Goal: Task Accomplishment & Management: Complete application form

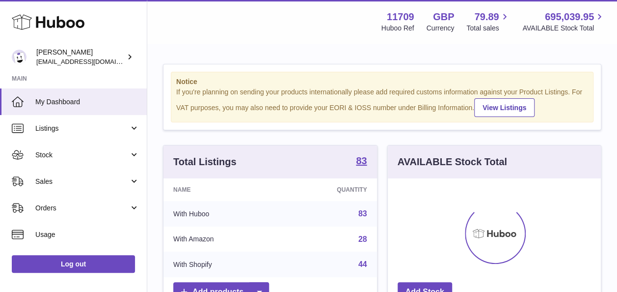
scroll to position [153, 213]
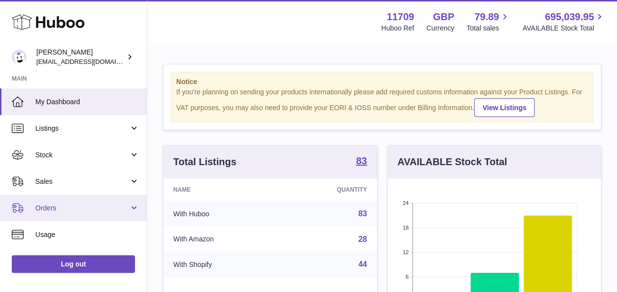
click at [129, 201] on link "Orders" at bounding box center [73, 208] width 147 height 27
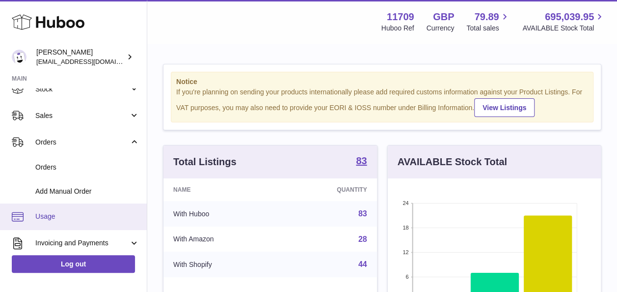
scroll to position [98, 0]
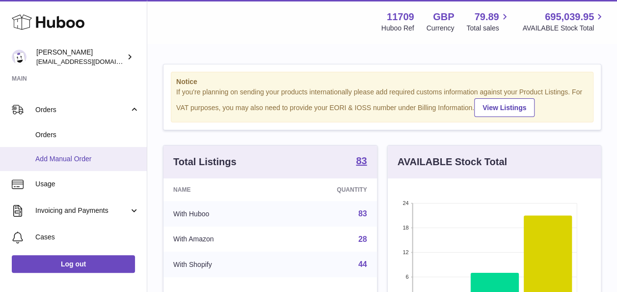
click at [74, 157] on span "Add Manual Order" at bounding box center [87, 158] width 104 height 9
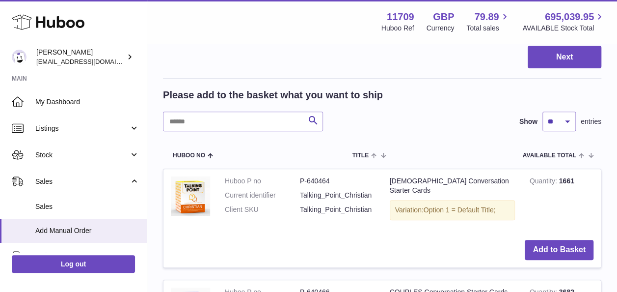
scroll to position [196, 0]
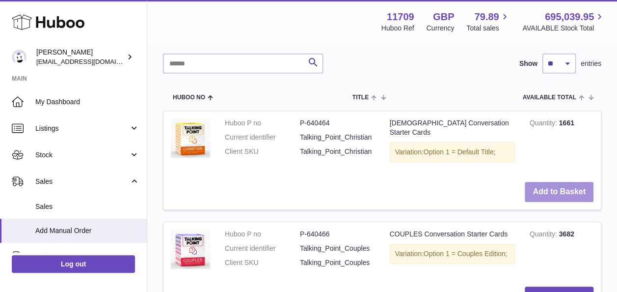
click at [545, 187] on button "Add to Basket" at bounding box center [559, 192] width 69 height 20
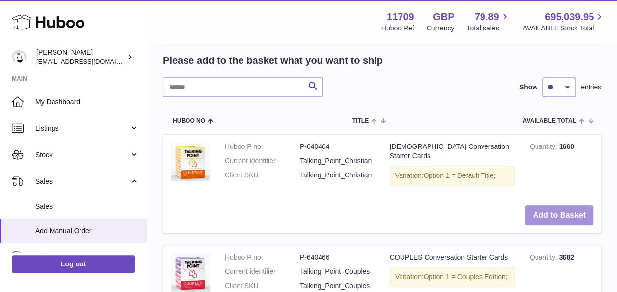
scroll to position [414, 0]
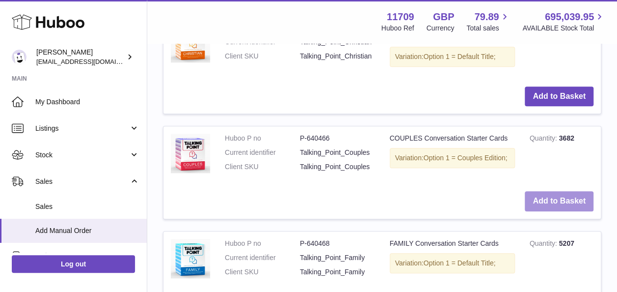
drag, startPoint x: 544, startPoint y: 192, endPoint x: 540, endPoint y: 176, distance: 16.1
click at [544, 191] on button "Add to Basket" at bounding box center [559, 201] width 69 height 20
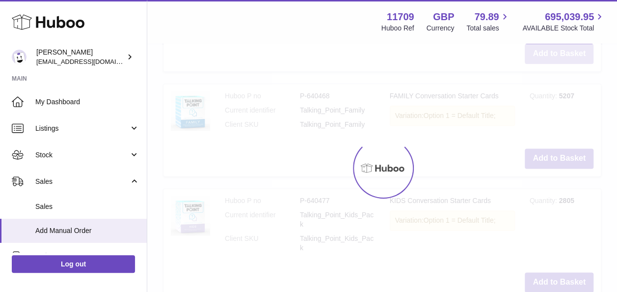
scroll to position [680, 0]
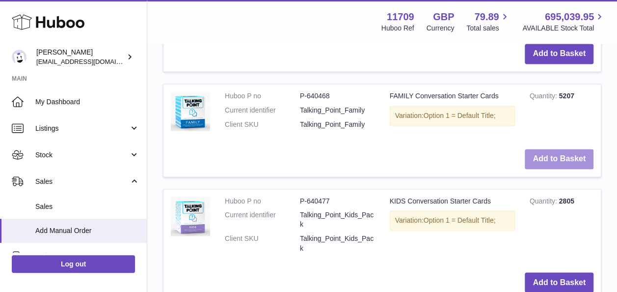
click at [545, 151] on button "Add to Basket" at bounding box center [559, 159] width 69 height 20
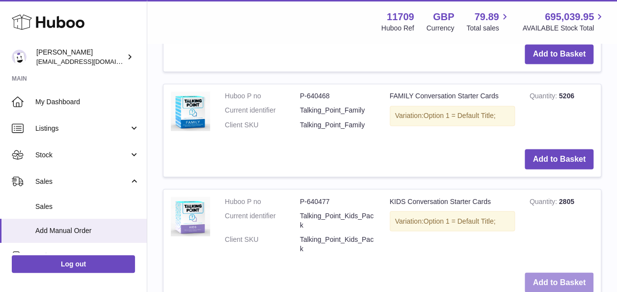
click at [555, 272] on button "Add to Basket" at bounding box center [559, 282] width 69 height 20
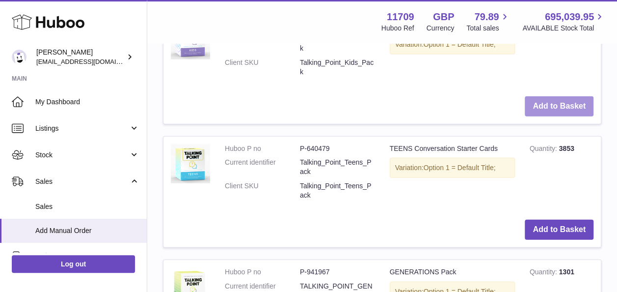
scroll to position [1115, 0]
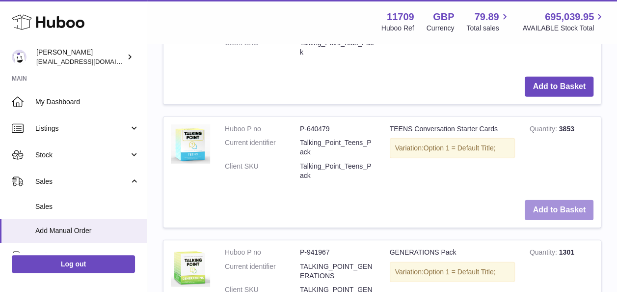
click at [549, 200] on button "Add to Basket" at bounding box center [559, 210] width 69 height 20
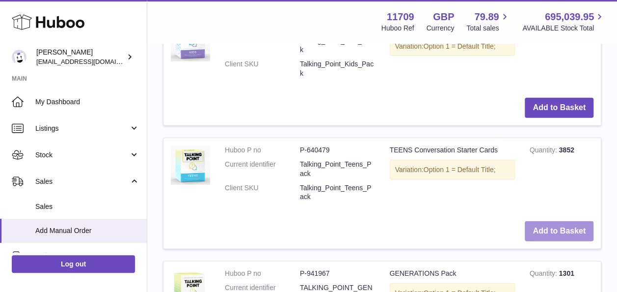
scroll to position [1333, 0]
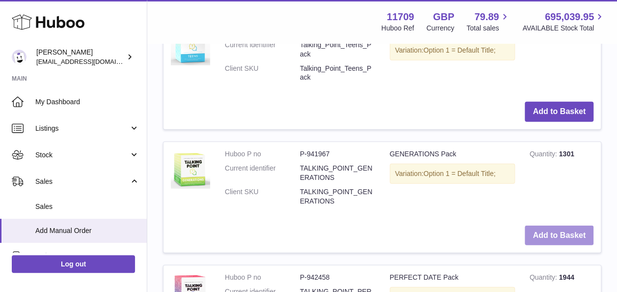
drag, startPoint x: 548, startPoint y: 217, endPoint x: 547, endPoint y: 212, distance: 5.0
click at [548, 225] on button "Add to Basket" at bounding box center [559, 235] width 69 height 20
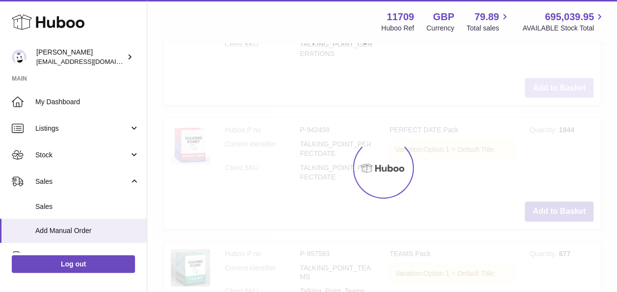
scroll to position [1599, 0]
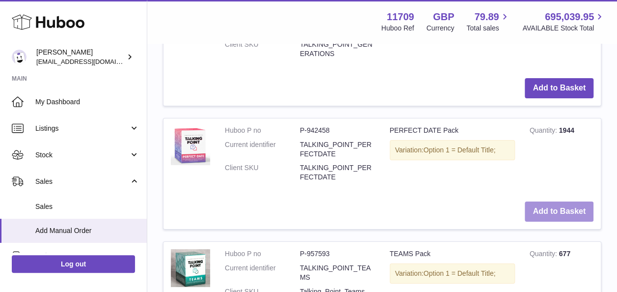
click at [534, 201] on button "Add to Basket" at bounding box center [559, 211] width 69 height 20
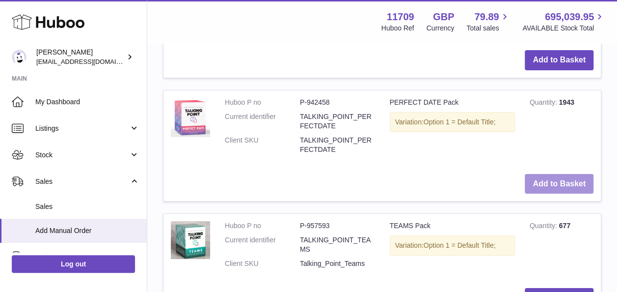
scroll to position [1865, 0]
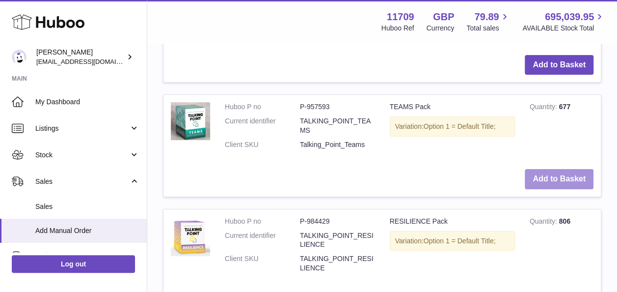
click at [571, 170] on button "Add to Basket" at bounding box center [559, 179] width 69 height 20
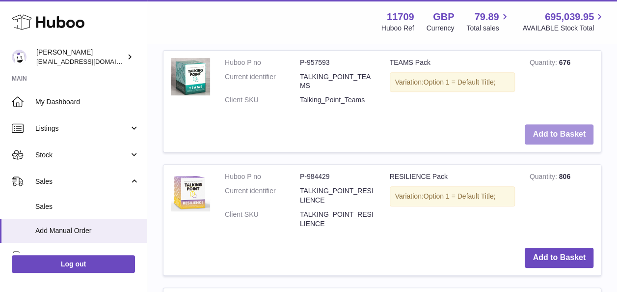
scroll to position [2083, 0]
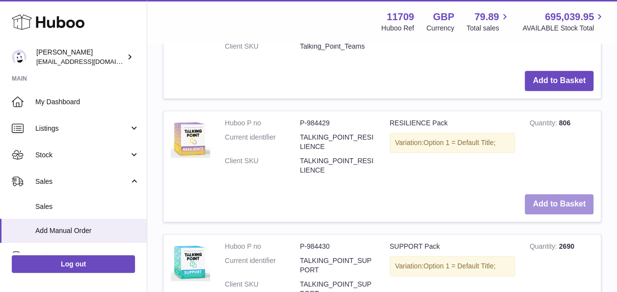
drag, startPoint x: 552, startPoint y: 190, endPoint x: 547, endPoint y: 193, distance: 5.7
click at [552, 194] on button "Add to Basket" at bounding box center [559, 204] width 69 height 20
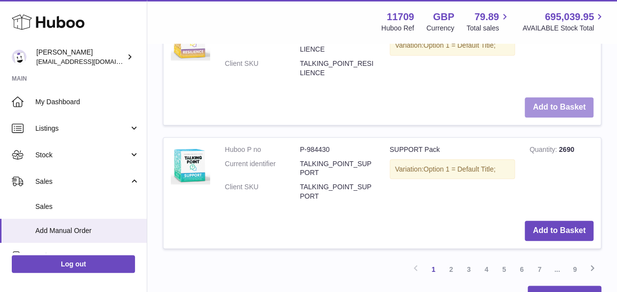
scroll to position [2301, 0]
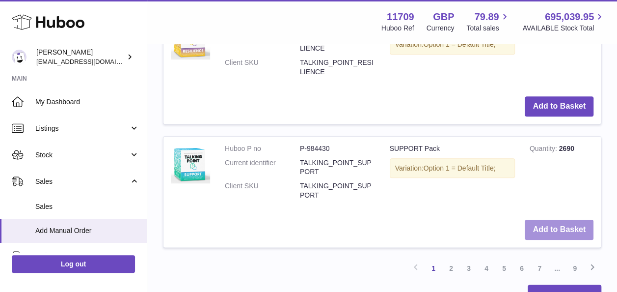
click at [537, 220] on button "Add to Basket" at bounding box center [559, 230] width 69 height 20
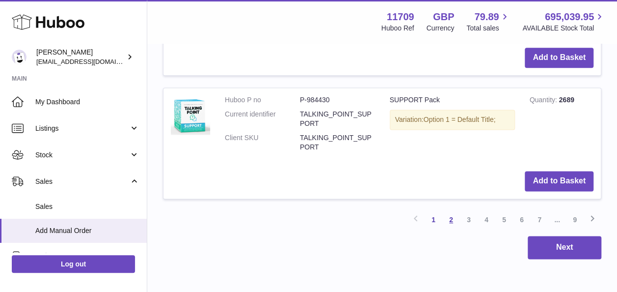
click at [449, 211] on link "2" at bounding box center [452, 220] width 18 height 18
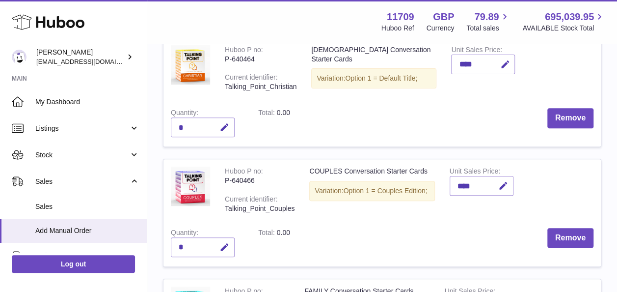
scroll to position [142, 0]
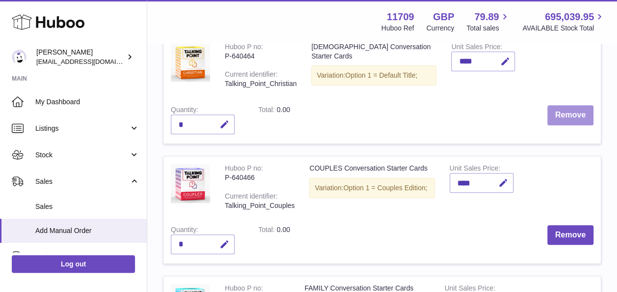
click at [571, 114] on button "Remove" at bounding box center [571, 115] width 46 height 20
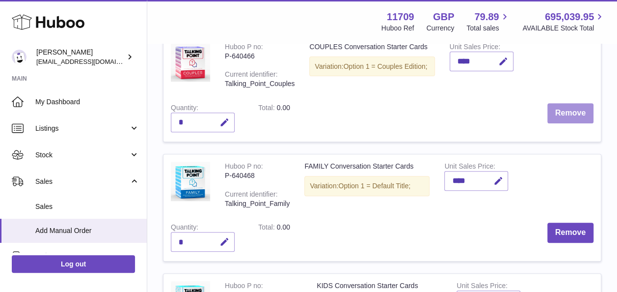
click at [571, 114] on button "Remove" at bounding box center [571, 113] width 46 height 20
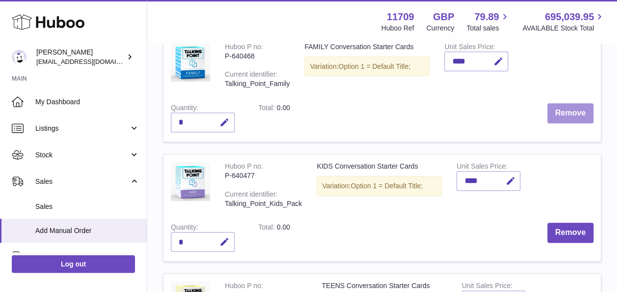
click at [571, 114] on button "Remove" at bounding box center [571, 113] width 46 height 20
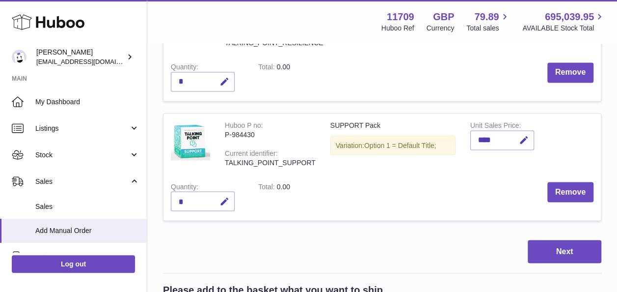
scroll to position [1076, 0]
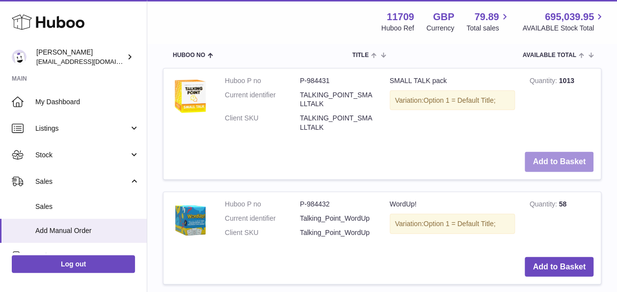
click at [536, 152] on button "Add to Basket" at bounding box center [559, 162] width 69 height 20
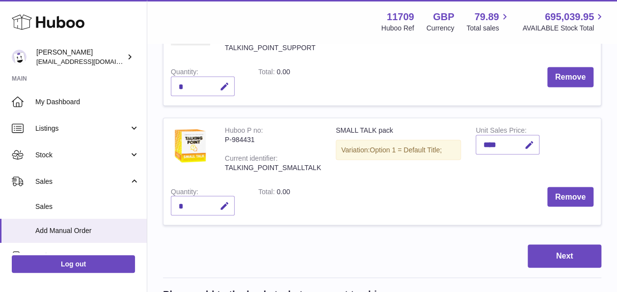
scroll to position [851, 0]
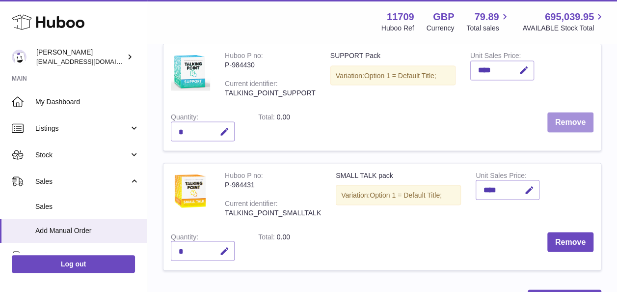
click at [567, 117] on button "Remove" at bounding box center [571, 122] width 46 height 20
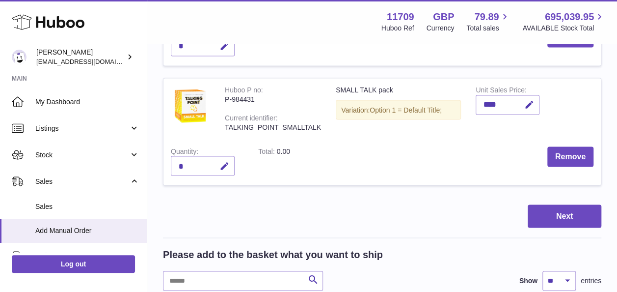
scroll to position [802, 0]
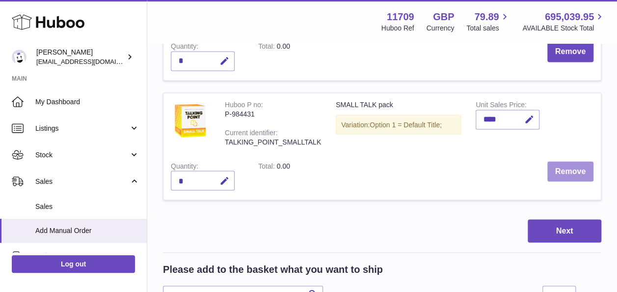
click at [558, 164] on button "Remove" at bounding box center [571, 171] width 46 height 20
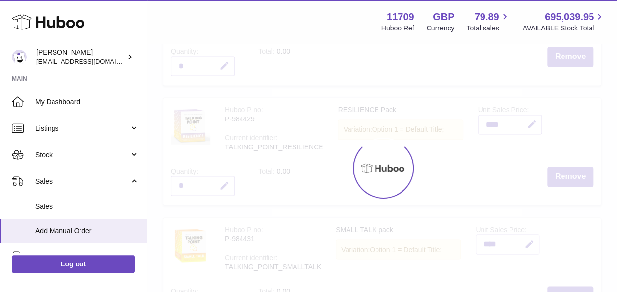
scroll to position [654, 0]
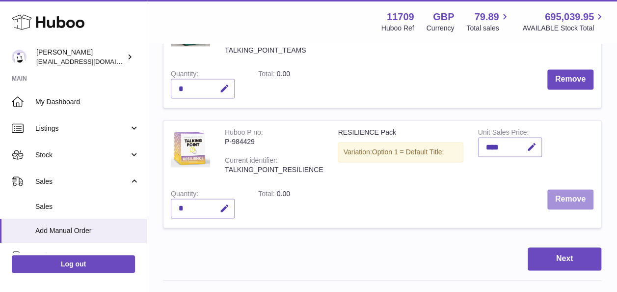
click at [564, 202] on button "Remove" at bounding box center [571, 199] width 46 height 20
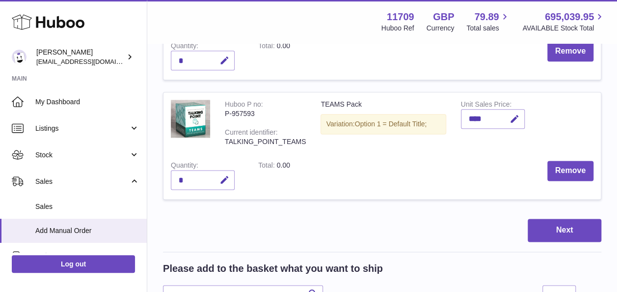
scroll to position [556, 0]
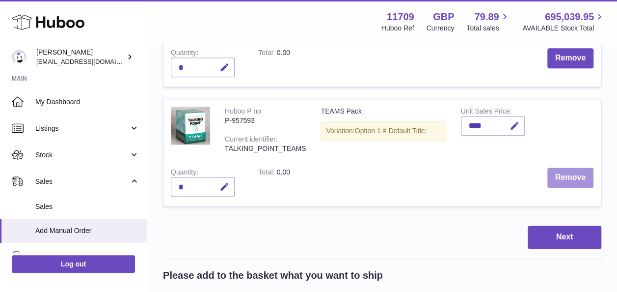
click at [560, 180] on button "Remove" at bounding box center [571, 177] width 46 height 20
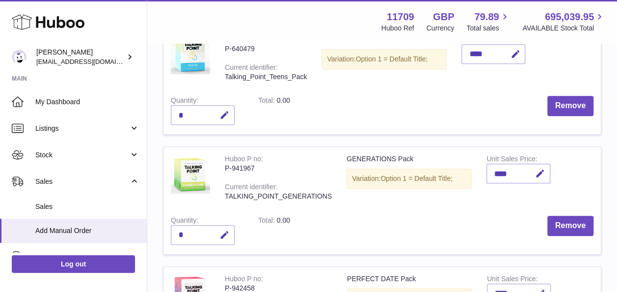
scroll to position [212, 0]
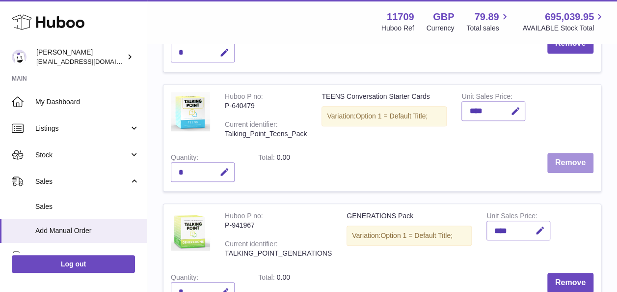
click at [566, 170] on button "Remove" at bounding box center [571, 163] width 46 height 20
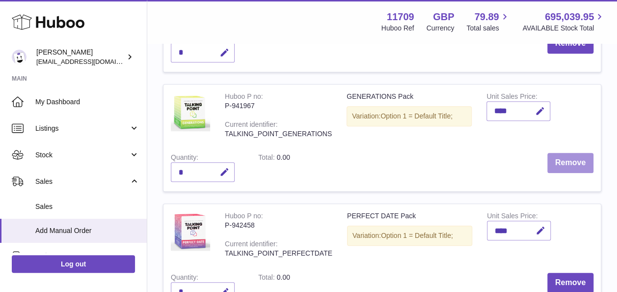
click at [565, 165] on button "Remove" at bounding box center [571, 163] width 46 height 20
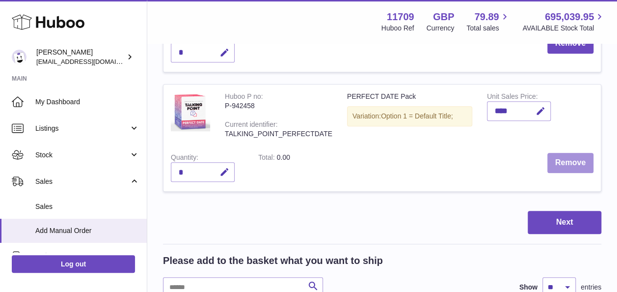
click at [565, 162] on button "Remove" at bounding box center [571, 163] width 46 height 20
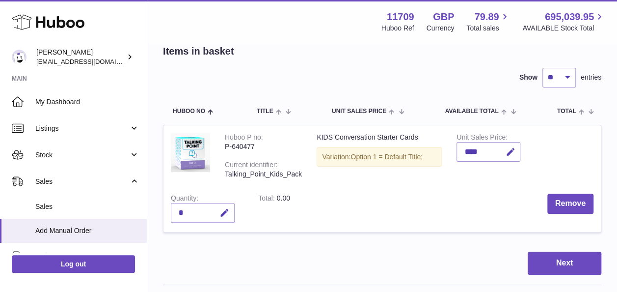
scroll to position [98, 0]
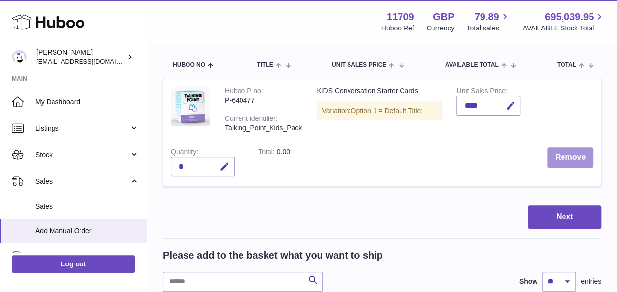
click at [561, 157] on button "Remove" at bounding box center [571, 157] width 46 height 20
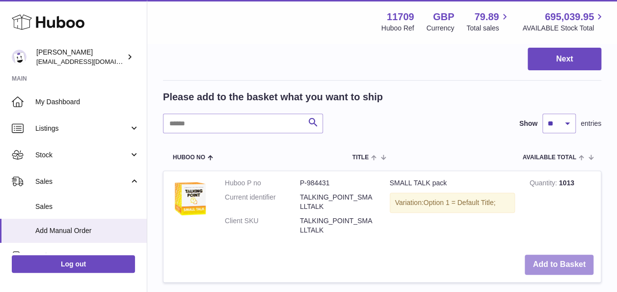
scroll to position [196, 0]
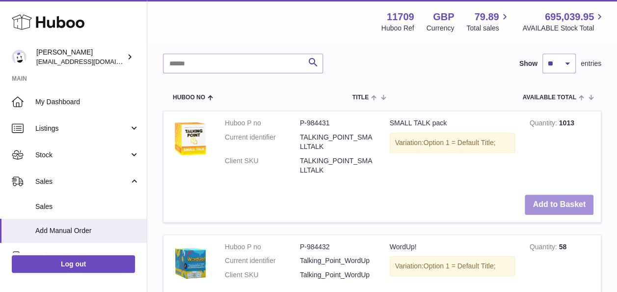
click at [545, 205] on button "Add to Basket" at bounding box center [559, 205] width 69 height 20
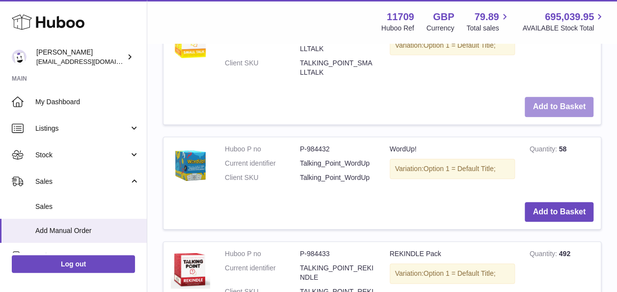
scroll to position [414, 0]
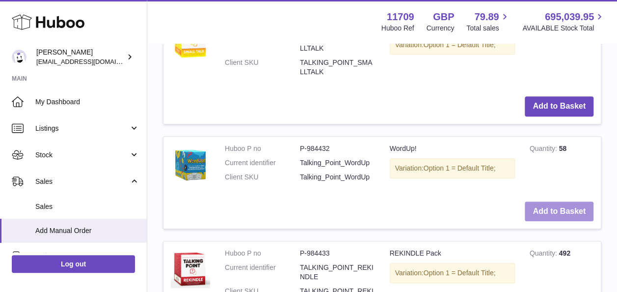
click at [548, 202] on button "Add to Basket" at bounding box center [559, 211] width 69 height 20
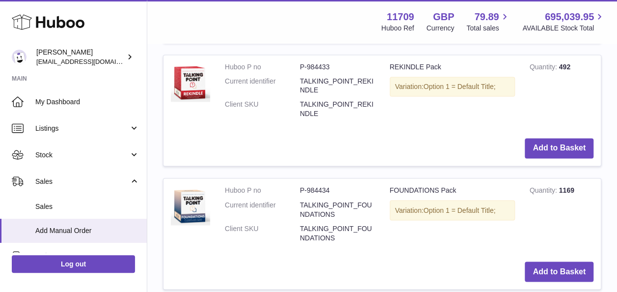
scroll to position [730, 0]
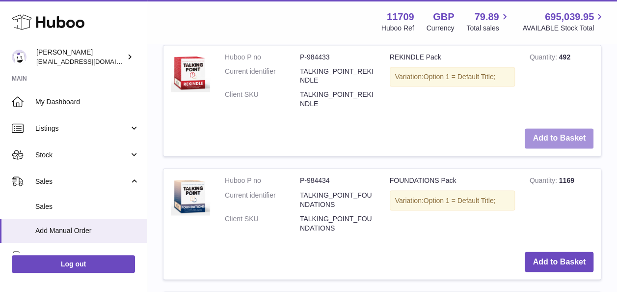
click at [545, 134] on button "Add to Basket" at bounding box center [559, 138] width 69 height 20
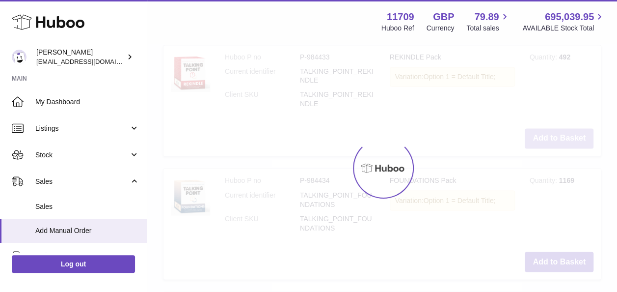
scroll to position [849, 0]
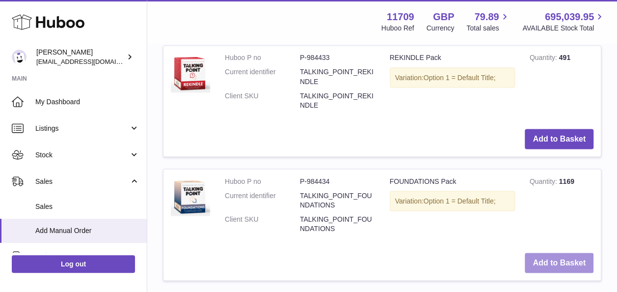
click at [556, 264] on button "Add to Basket" at bounding box center [559, 262] width 69 height 20
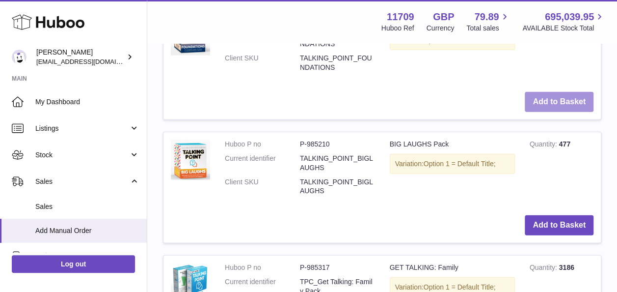
scroll to position [1165, 0]
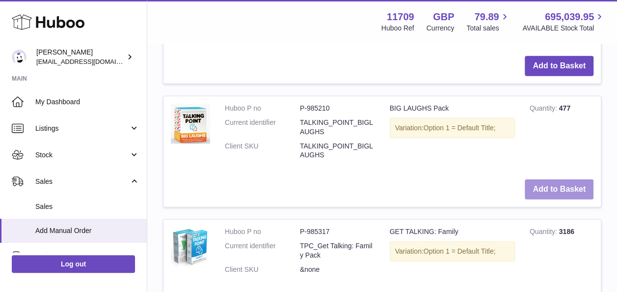
click at [572, 186] on button "Add to Basket" at bounding box center [559, 189] width 69 height 20
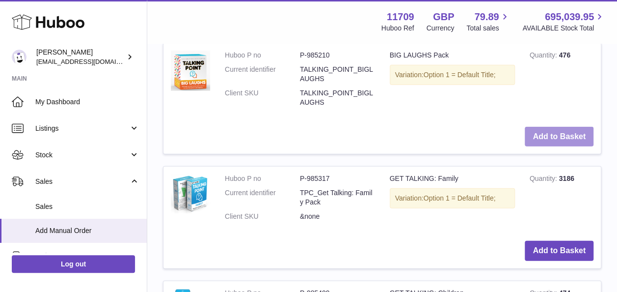
scroll to position [1382, 0]
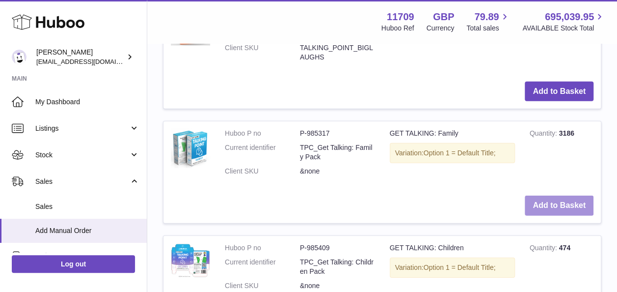
click at [566, 199] on button "Add to Basket" at bounding box center [559, 205] width 69 height 20
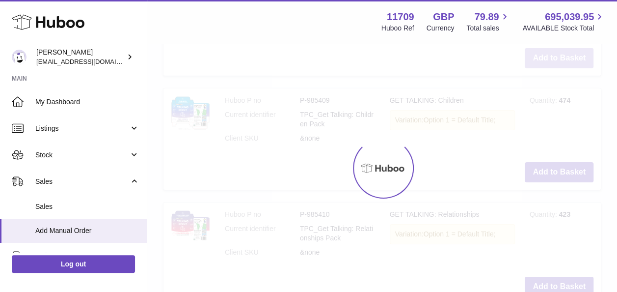
scroll to position [1648, 0]
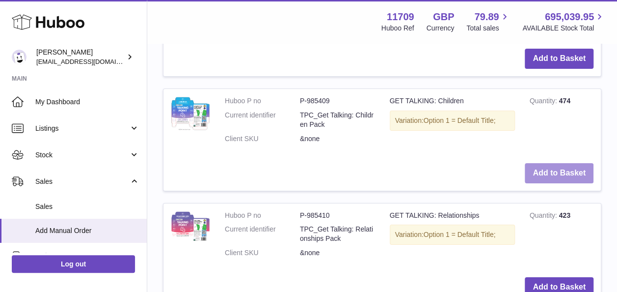
click at [551, 171] on button "Add to Basket" at bounding box center [559, 173] width 69 height 20
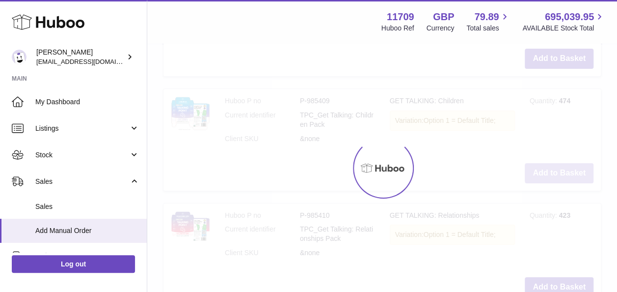
scroll to position [1768, 0]
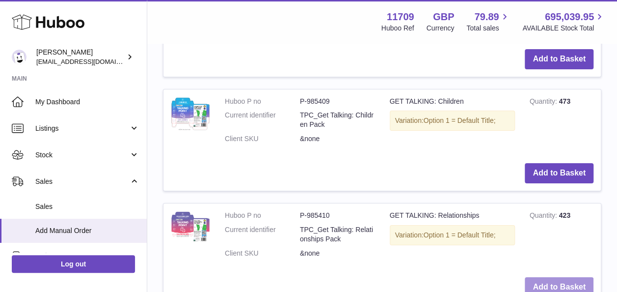
click at [550, 281] on button "Add to Basket" at bounding box center [559, 287] width 69 height 20
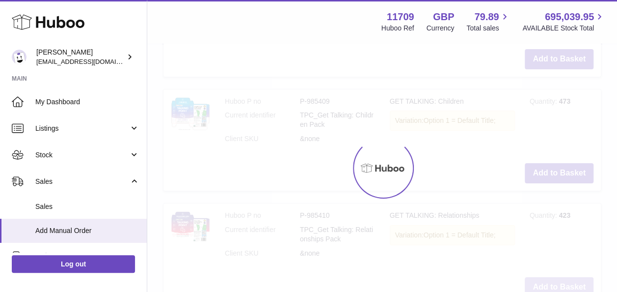
scroll to position [1887, 0]
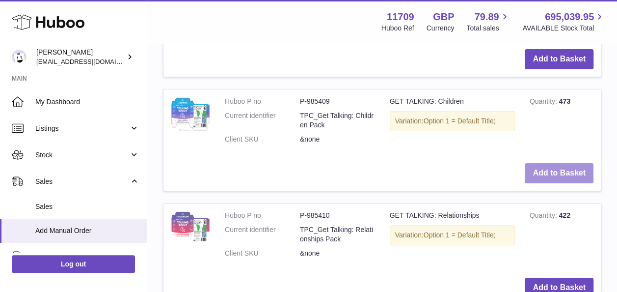
click at [544, 165] on button "Add to Basket" at bounding box center [559, 173] width 69 height 20
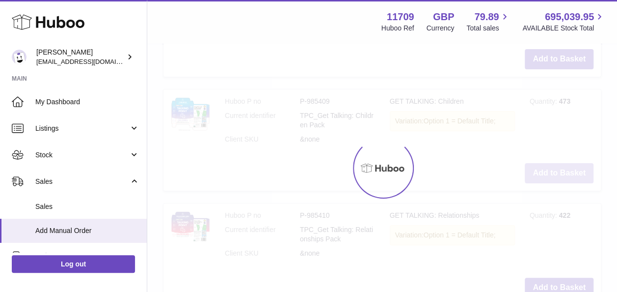
type input "*"
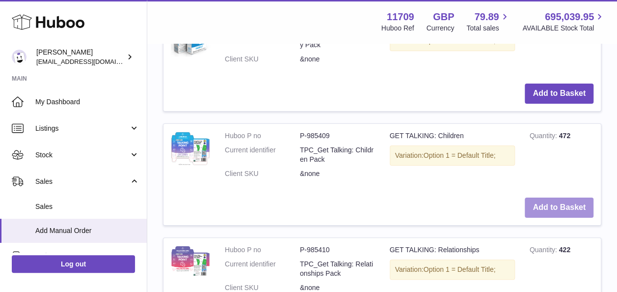
scroll to position [1789, 0]
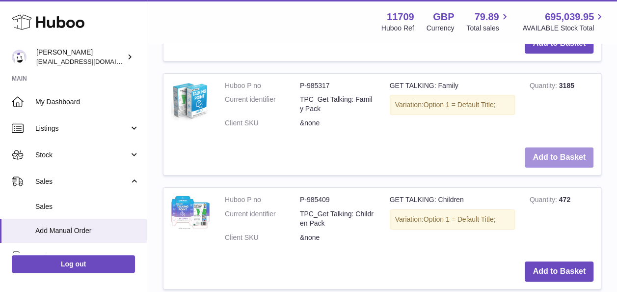
click at [541, 152] on button "Add to Basket" at bounding box center [559, 157] width 69 height 20
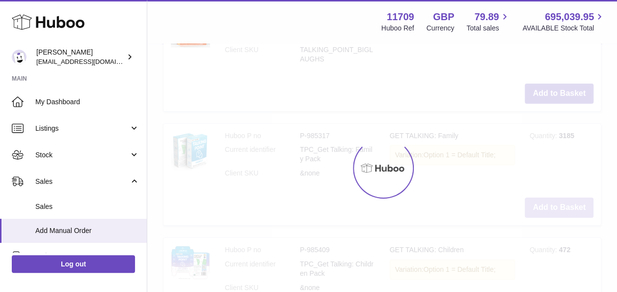
type input "*"
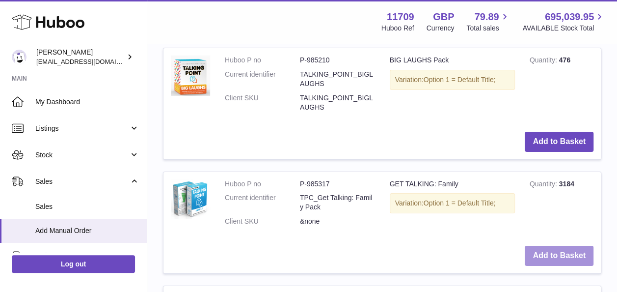
scroll to position [1691, 0]
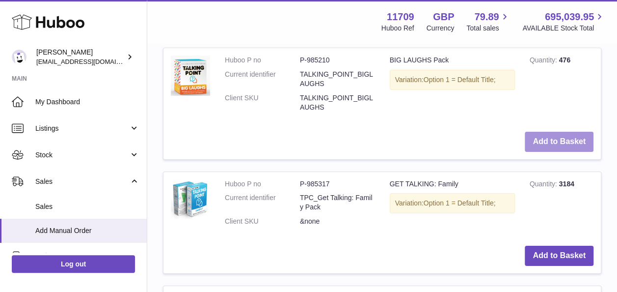
click at [546, 135] on button "Add to Basket" at bounding box center [559, 142] width 69 height 20
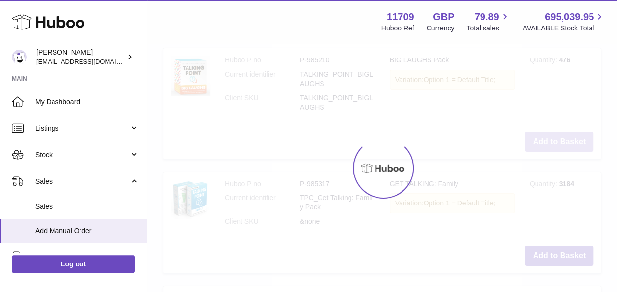
type input "*"
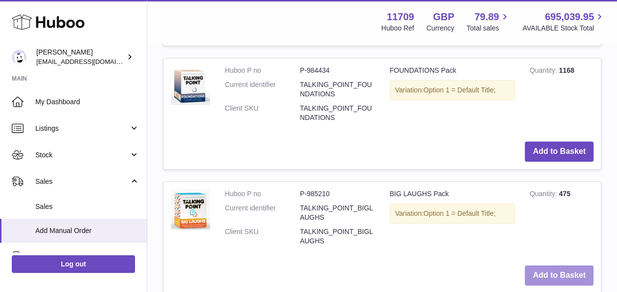
scroll to position [1543, 0]
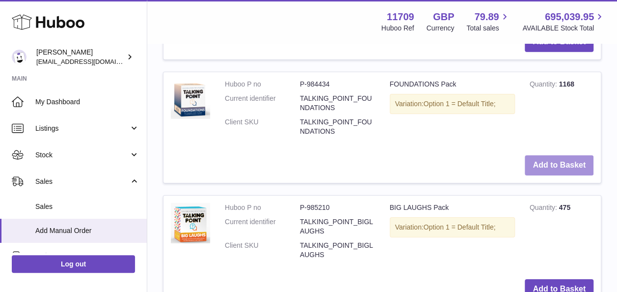
click at [546, 158] on button "Add to Basket" at bounding box center [559, 165] width 69 height 20
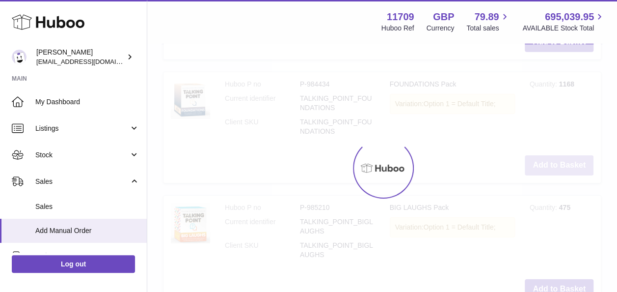
type input "*"
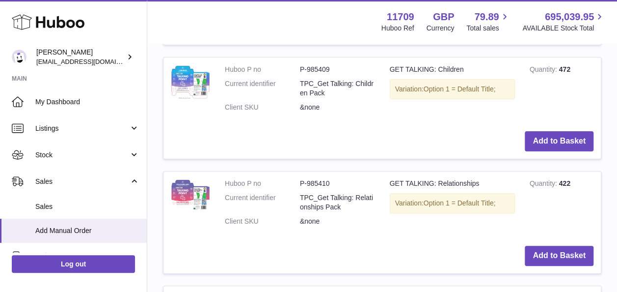
scroll to position [2279, 0]
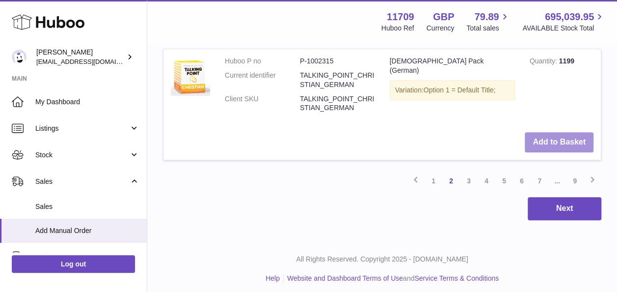
click at [548, 132] on button "Add to Basket" at bounding box center [559, 142] width 69 height 20
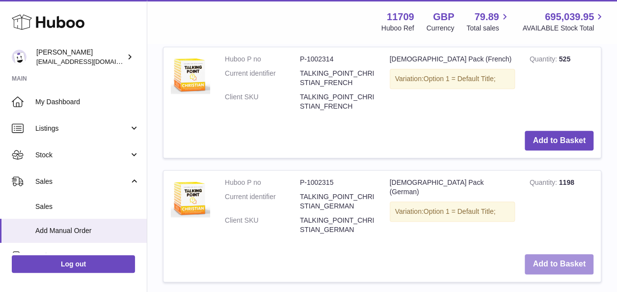
scroll to position [2398, 0]
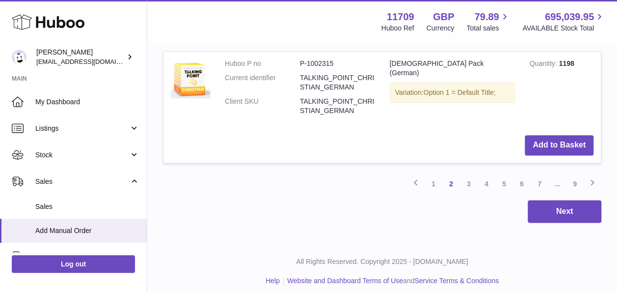
click at [465, 175] on link "3" at bounding box center [469, 184] width 18 height 18
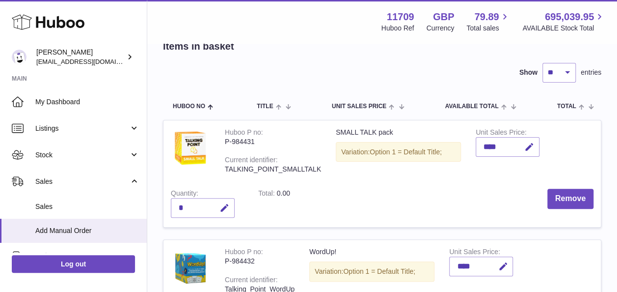
scroll to position [93, 0]
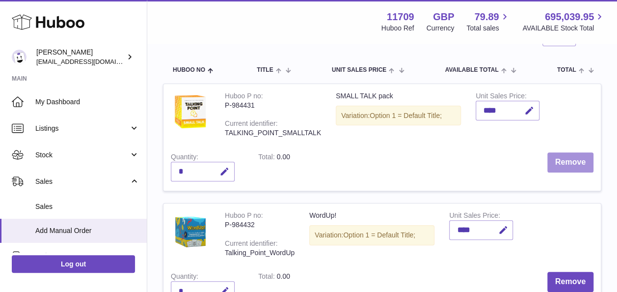
click at [560, 162] on button "Remove" at bounding box center [571, 162] width 46 height 20
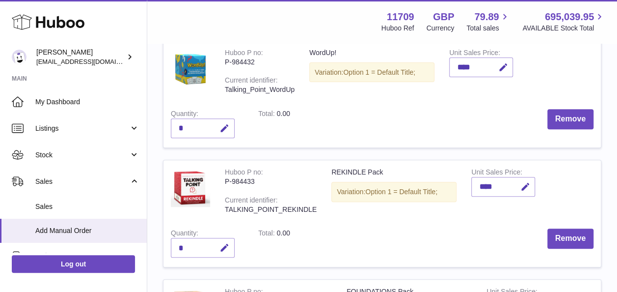
scroll to position [192, 0]
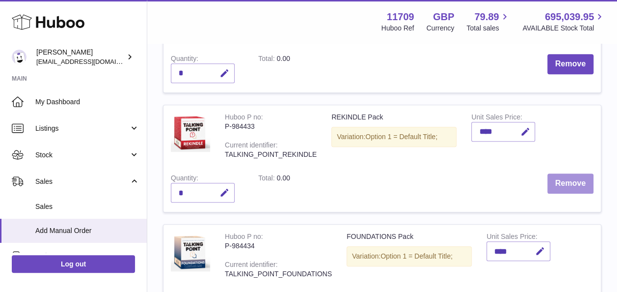
click at [565, 181] on button "Remove" at bounding box center [571, 183] width 46 height 20
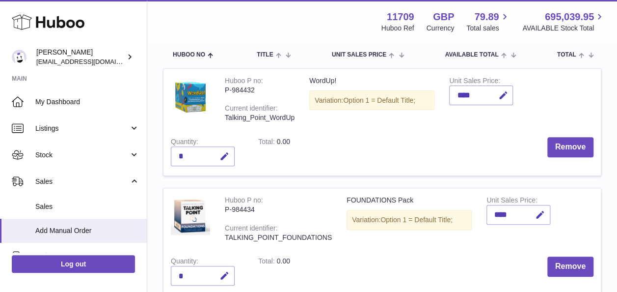
scroll to position [93, 0]
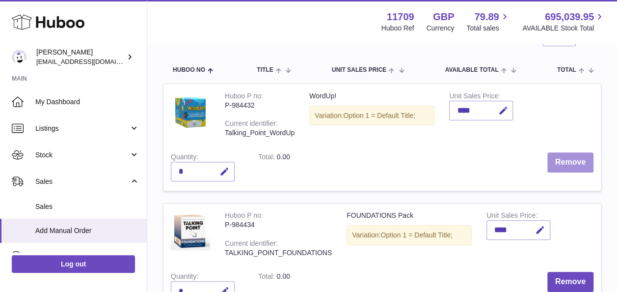
click at [570, 161] on button "Remove" at bounding box center [571, 162] width 46 height 20
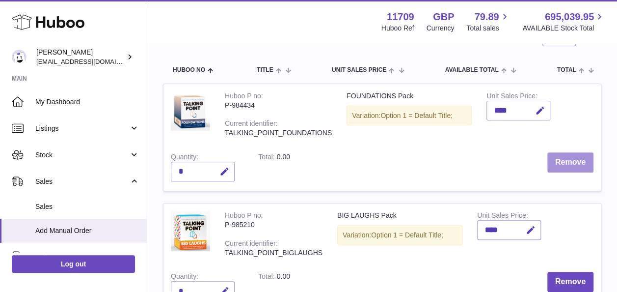
click at [581, 167] on button "Remove" at bounding box center [571, 162] width 46 height 20
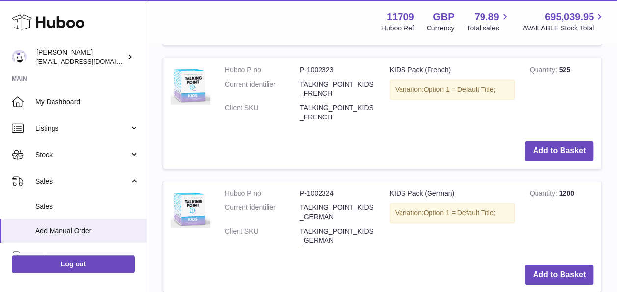
scroll to position [1817, 0]
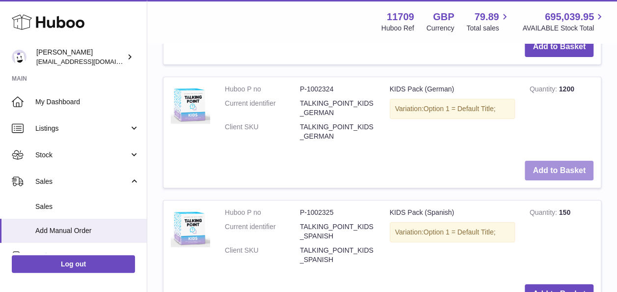
click at [538, 166] on button "Add to Basket" at bounding box center [559, 171] width 69 height 20
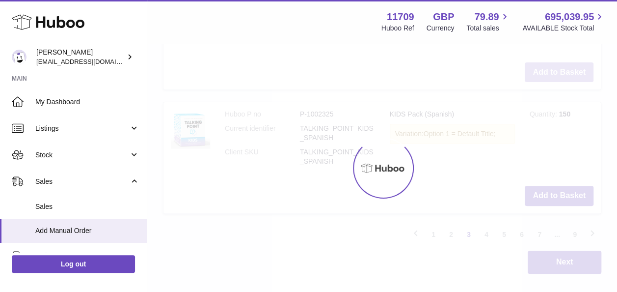
scroll to position [2035, 0]
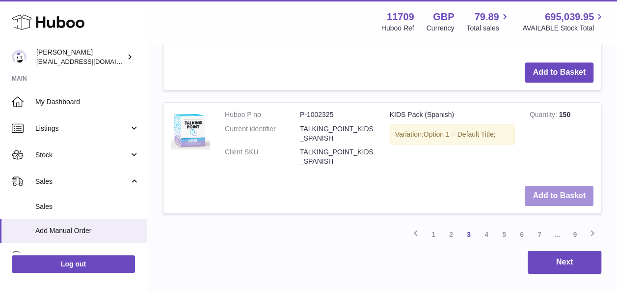
click at [556, 188] on button "Add to Basket" at bounding box center [559, 196] width 69 height 20
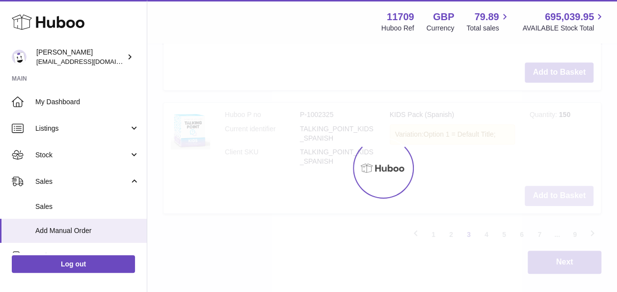
scroll to position [2154, 0]
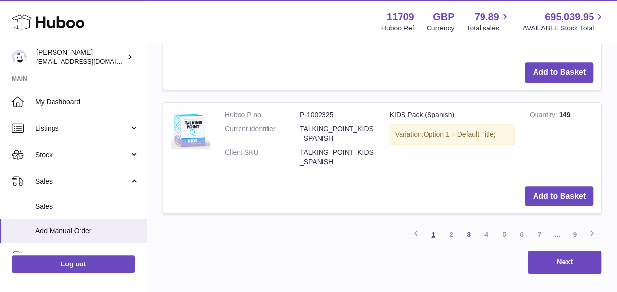
click at [435, 226] on link "1" at bounding box center [434, 234] width 18 height 18
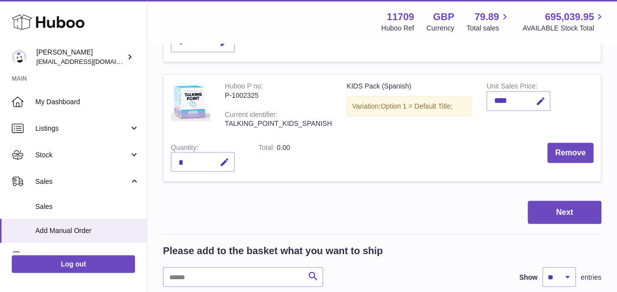
scroll to position [830, 0]
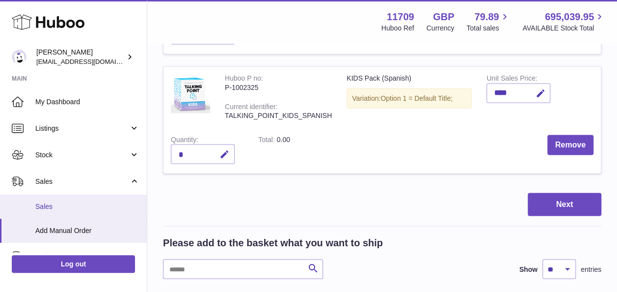
click at [49, 208] on span "Sales" at bounding box center [87, 206] width 104 height 9
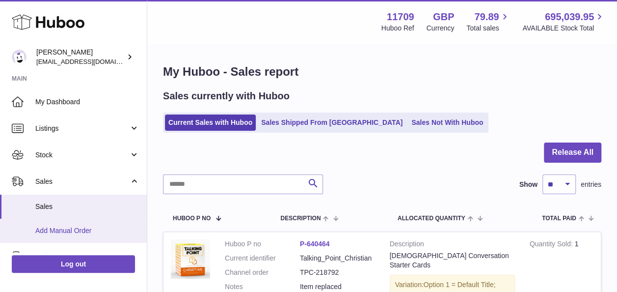
click at [52, 221] on link "Add Manual Order" at bounding box center [73, 231] width 147 height 24
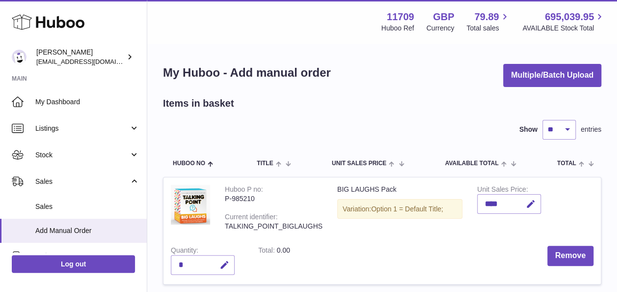
click at [576, 130] on div "Show ** ** ** *** entries" at bounding box center [558, 130] width 87 height 20
click at [565, 125] on select "** ** ** ***" at bounding box center [559, 130] width 33 height 20
select select "***"
click at [543, 120] on select "** ** ** ***" at bounding box center [559, 130] width 33 height 20
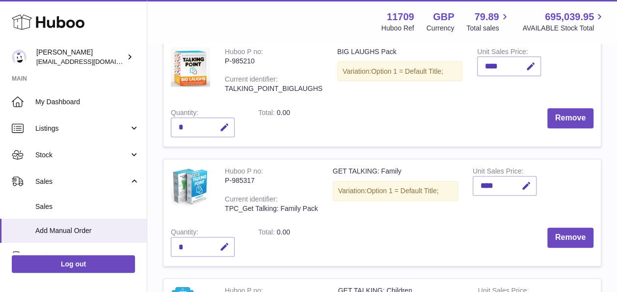
scroll to position [147, 0]
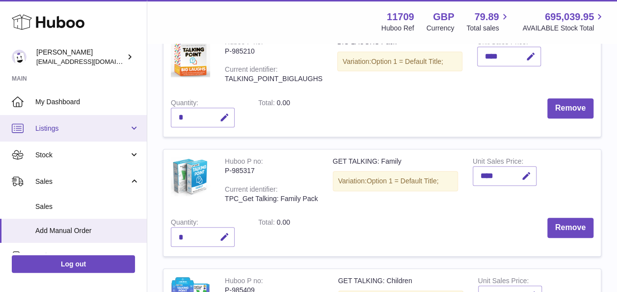
click at [53, 127] on span "Listings" at bounding box center [82, 128] width 94 height 9
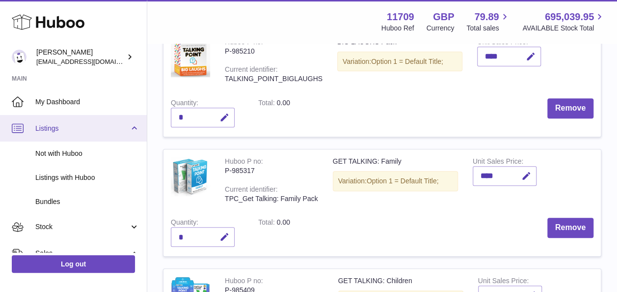
click at [53, 127] on span "Listings" at bounding box center [82, 128] width 94 height 9
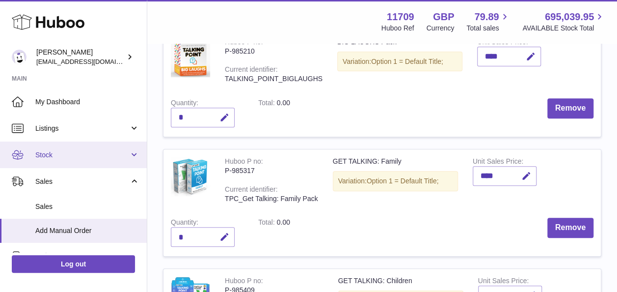
click at [51, 156] on span "Stock" at bounding box center [82, 154] width 94 height 9
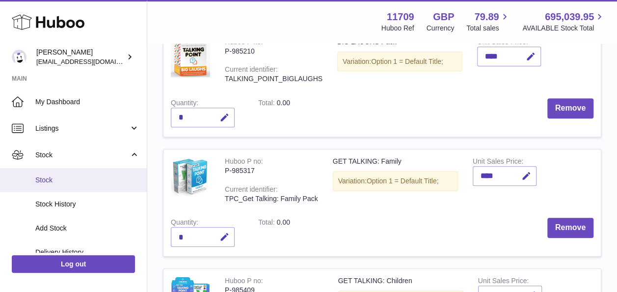
click at [63, 181] on span "Stock" at bounding box center [87, 179] width 104 height 9
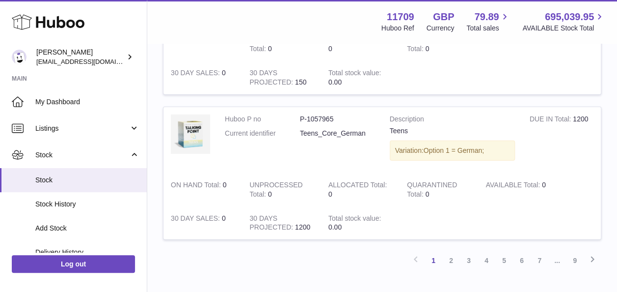
scroll to position [1375, 0]
click at [448, 252] on link "2" at bounding box center [452, 259] width 18 height 18
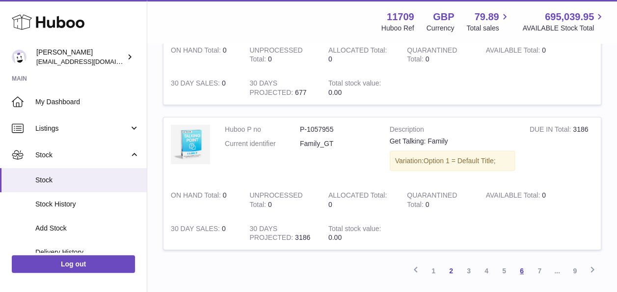
scroll to position [1419, 0]
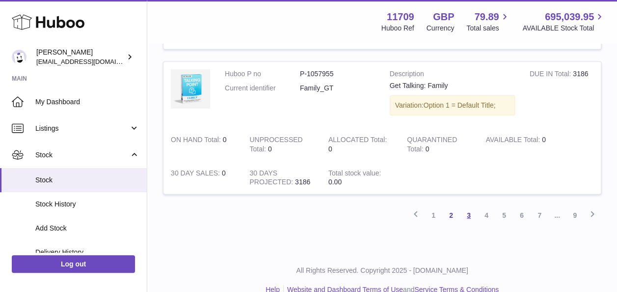
click at [466, 211] on link "3" at bounding box center [469, 215] width 18 height 18
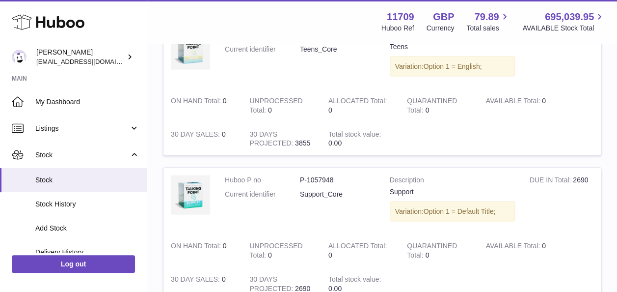
scroll to position [879, 0]
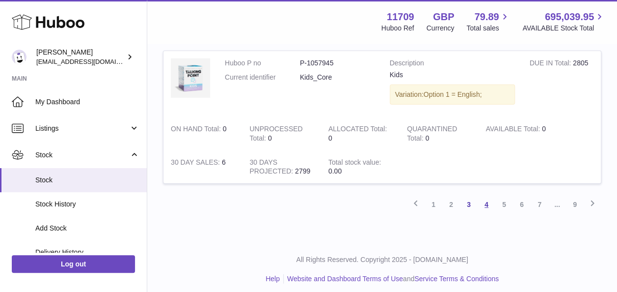
click at [487, 202] on link "4" at bounding box center [487, 204] width 18 height 18
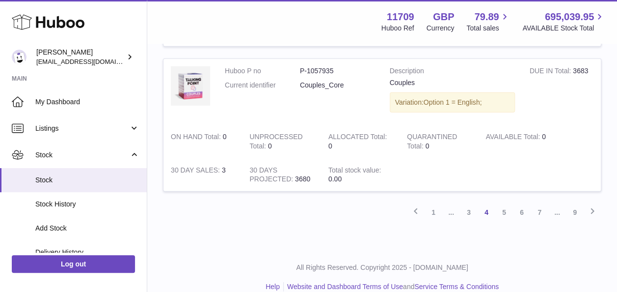
scroll to position [1430, 0]
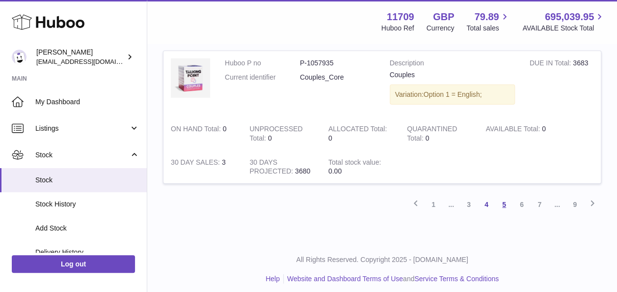
click at [500, 200] on link "5" at bounding box center [505, 204] width 18 height 18
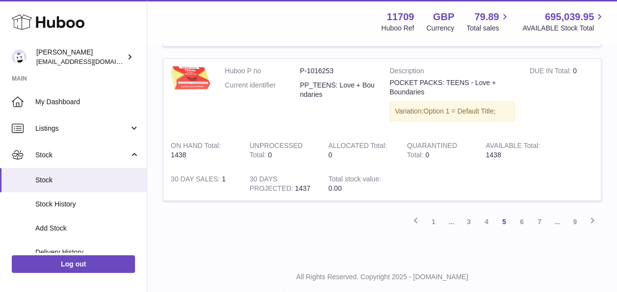
scroll to position [1485, 0]
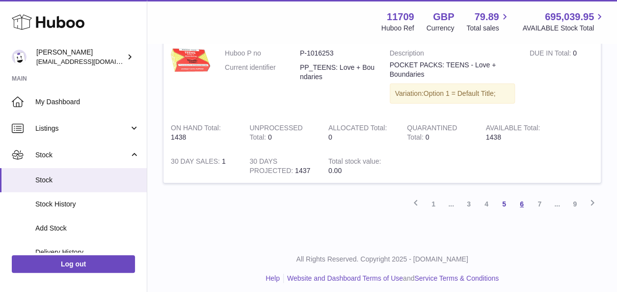
click at [521, 195] on link "6" at bounding box center [522, 204] width 18 height 18
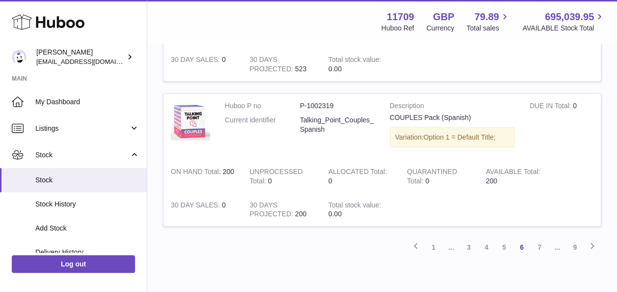
scroll to position [1430, 0]
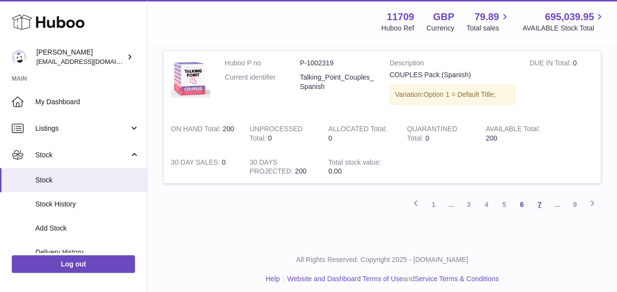
click at [544, 195] on link "7" at bounding box center [540, 204] width 18 height 18
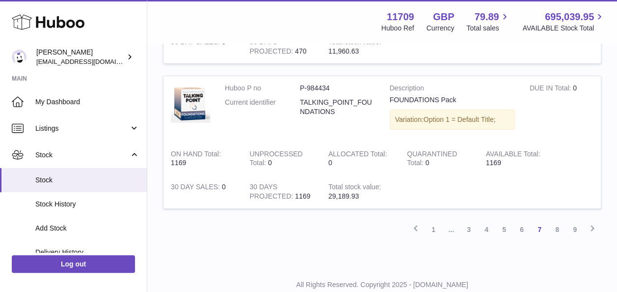
scroll to position [1430, 0]
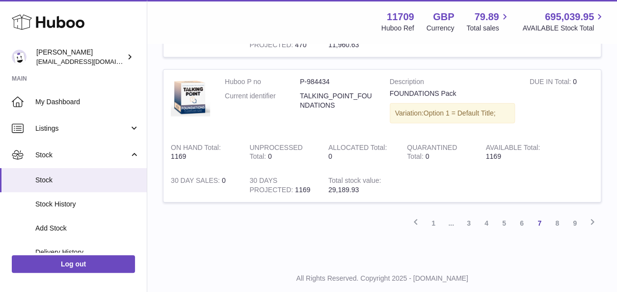
click at [556, 214] on link "8" at bounding box center [558, 223] width 18 height 18
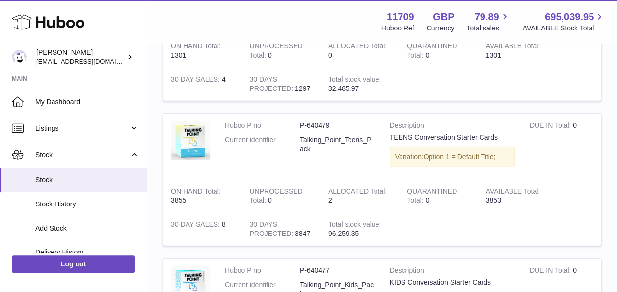
scroll to position [1419, 0]
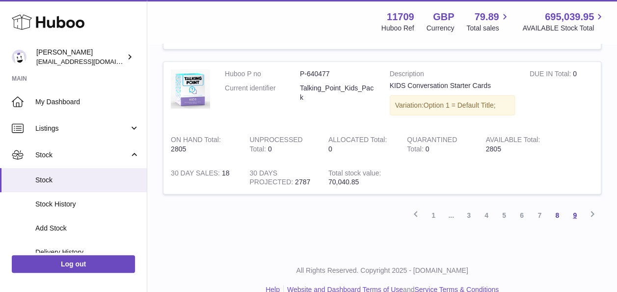
click at [575, 208] on link "9" at bounding box center [575, 215] width 18 height 18
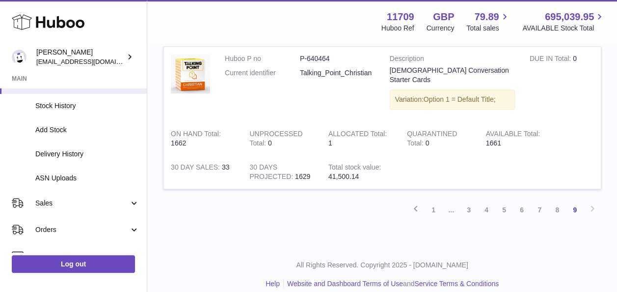
scroll to position [196, 0]
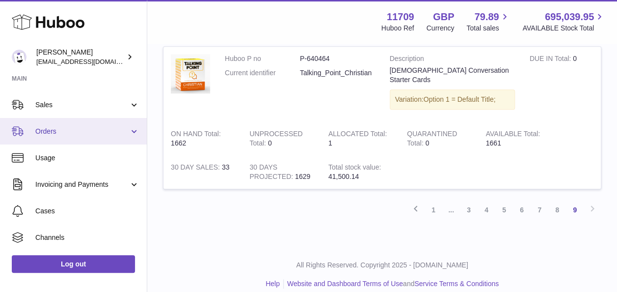
click at [132, 131] on link "Orders" at bounding box center [73, 131] width 147 height 27
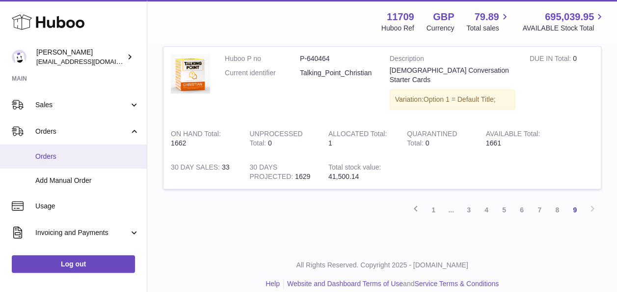
drag, startPoint x: 61, startPoint y: 183, endPoint x: 65, endPoint y: 144, distance: 39.0
click at [61, 183] on span "Add Manual Order" at bounding box center [87, 180] width 104 height 9
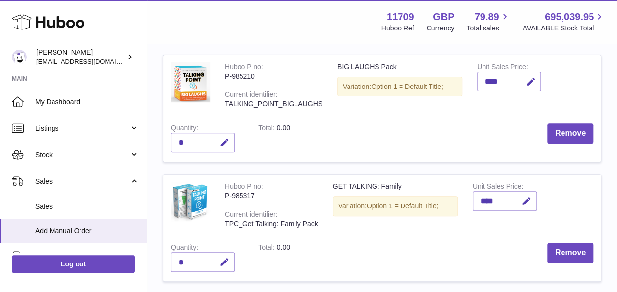
scroll to position [196, 0]
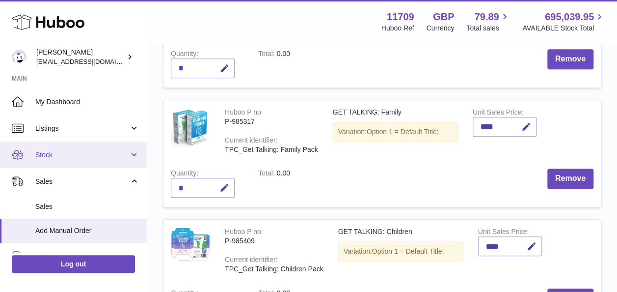
click at [44, 147] on link "Stock" at bounding box center [73, 154] width 147 height 27
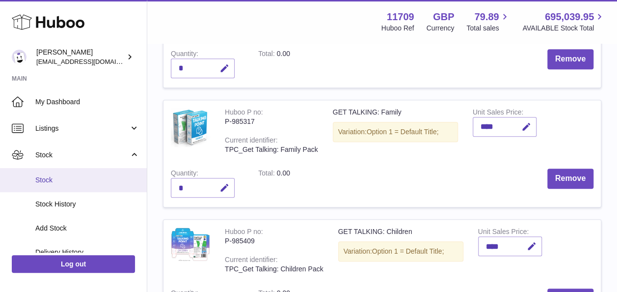
click at [50, 180] on span "Stock" at bounding box center [87, 179] width 104 height 9
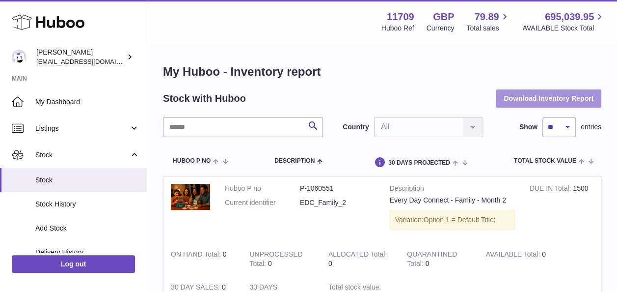
click at [529, 97] on button "Download Inventory Report" at bounding box center [549, 98] width 106 height 18
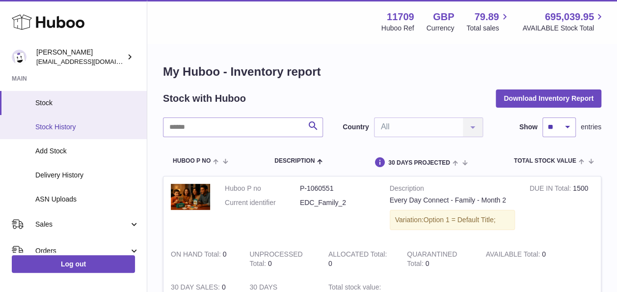
scroll to position [196, 0]
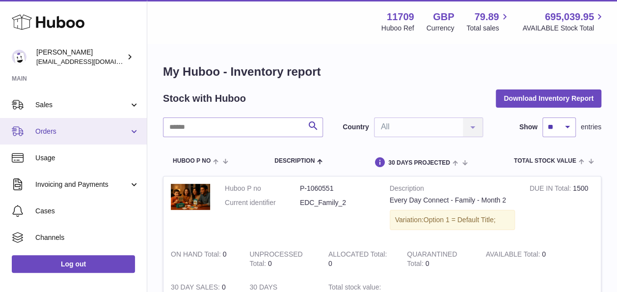
click at [131, 131] on link "Orders" at bounding box center [73, 131] width 147 height 27
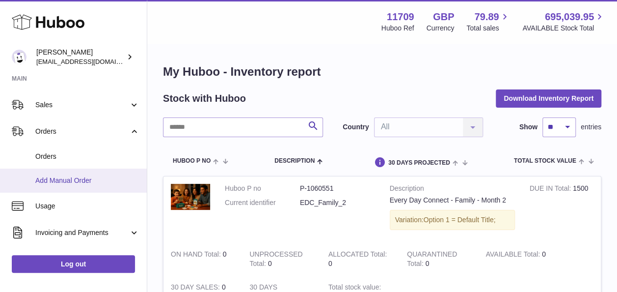
click at [66, 177] on span "Add Manual Order" at bounding box center [87, 180] width 104 height 9
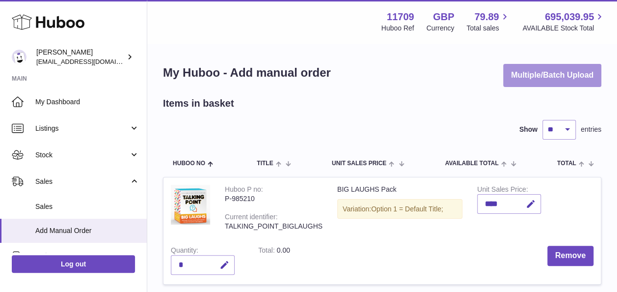
click at [532, 70] on button "Multiple/Batch Upload" at bounding box center [552, 75] width 98 height 23
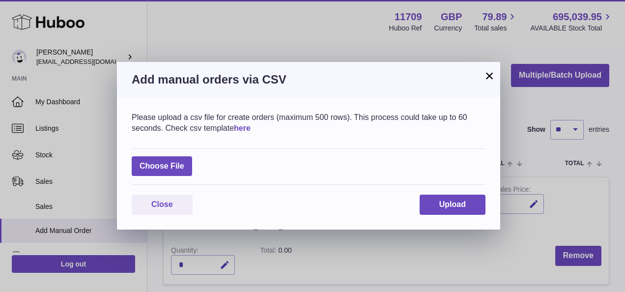
click at [244, 125] on link "here" at bounding box center [242, 128] width 17 height 8
click at [153, 202] on span "Close" at bounding box center [162, 204] width 22 height 8
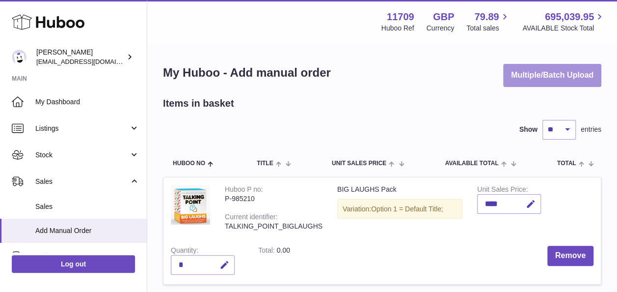
click at [558, 79] on button "Multiple/Batch Upload" at bounding box center [552, 75] width 98 height 23
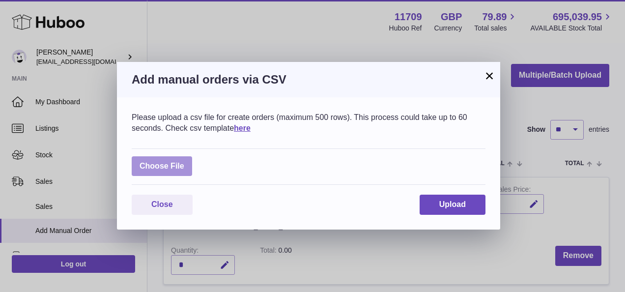
click at [180, 169] on label at bounding box center [162, 166] width 60 height 20
click at [184, 162] on input "file" at bounding box center [184, 161] width 0 height 0
type input "**********"
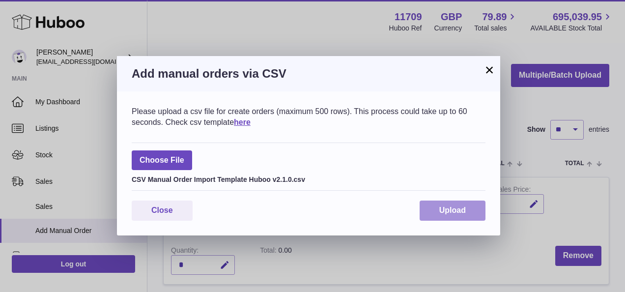
click at [451, 212] on span "Upload" at bounding box center [452, 210] width 27 height 8
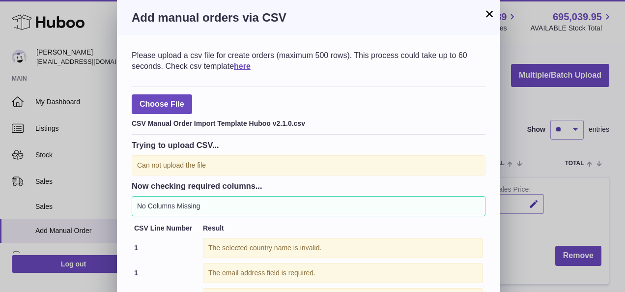
click at [490, 11] on button "×" at bounding box center [489, 14] width 12 height 12
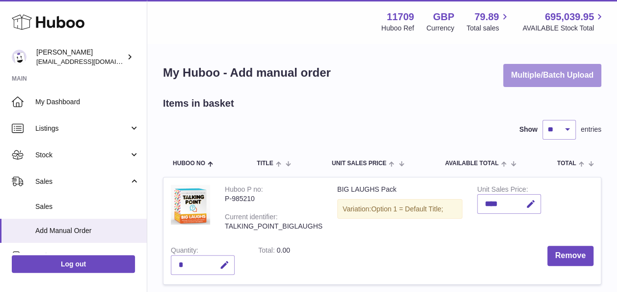
click at [579, 72] on button "Multiple/Batch Upload" at bounding box center [552, 75] width 98 height 23
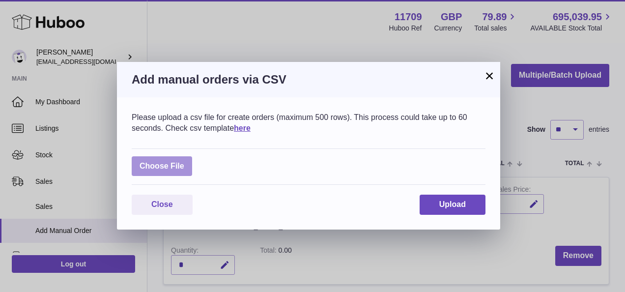
click at [190, 166] on label at bounding box center [162, 166] width 60 height 20
click at [185, 162] on input "file" at bounding box center [184, 161] width 0 height 0
type input "**********"
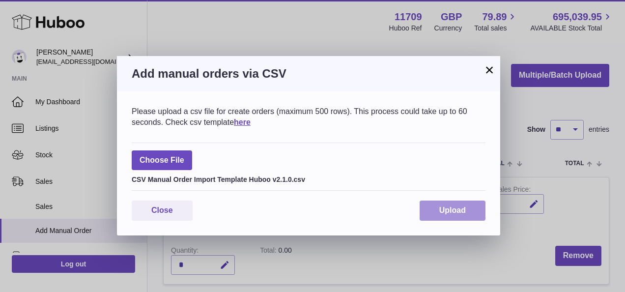
click at [449, 218] on button "Upload" at bounding box center [452, 210] width 66 height 20
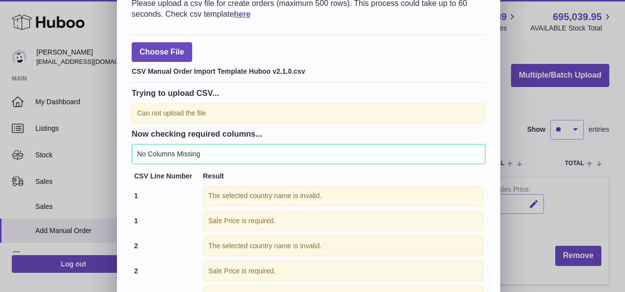
scroll to position [98, 0]
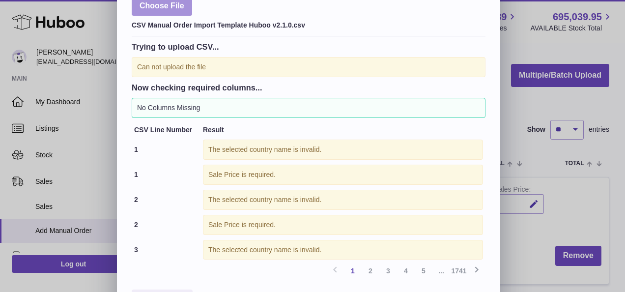
click at [165, 1] on label at bounding box center [162, 6] width 60 height 20
click at [184, 99] on input "file" at bounding box center [184, 99] width 0 height 0
type input "**********"
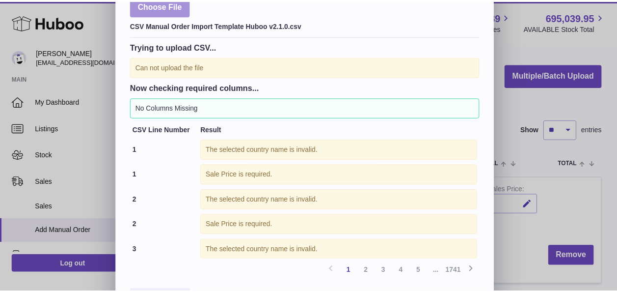
scroll to position [0, 0]
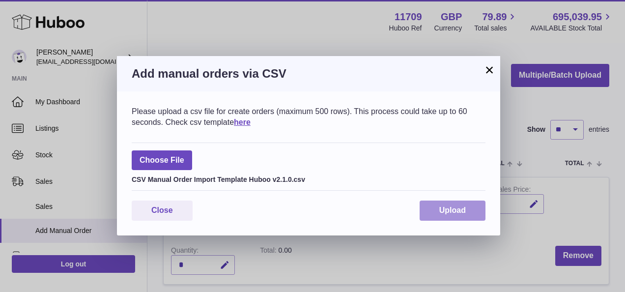
click at [449, 211] on span "Upload" at bounding box center [452, 210] width 27 height 8
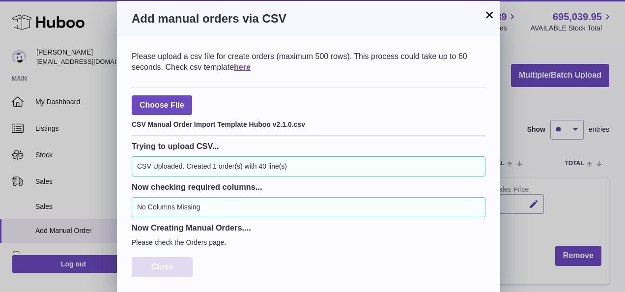
click at [180, 264] on button "Close" at bounding box center [162, 267] width 61 height 20
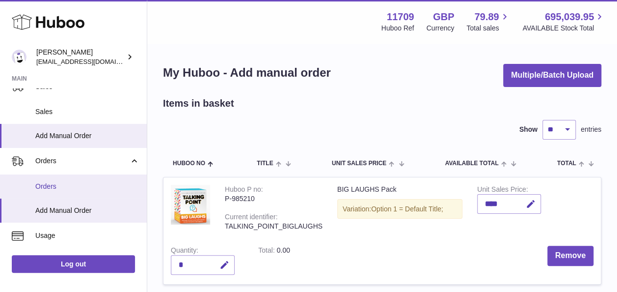
scroll to position [98, 0]
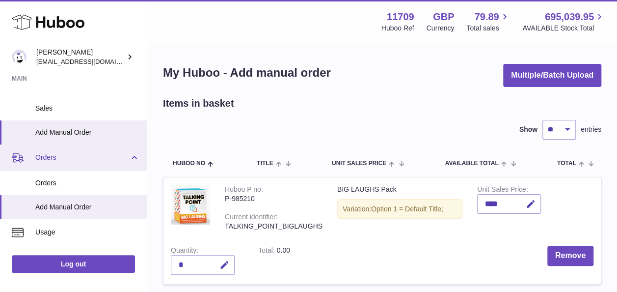
click at [62, 160] on span "Orders" at bounding box center [82, 157] width 94 height 9
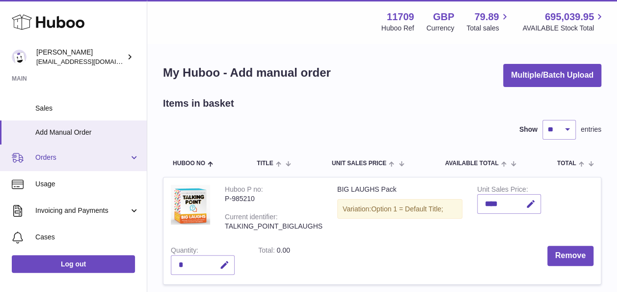
click at [53, 161] on span "Orders" at bounding box center [82, 157] width 94 height 9
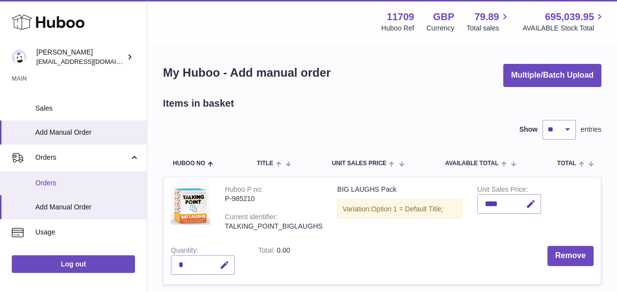
click at [50, 182] on span "Orders" at bounding box center [87, 182] width 104 height 9
